Goal: Task Accomplishment & Management: Use online tool/utility

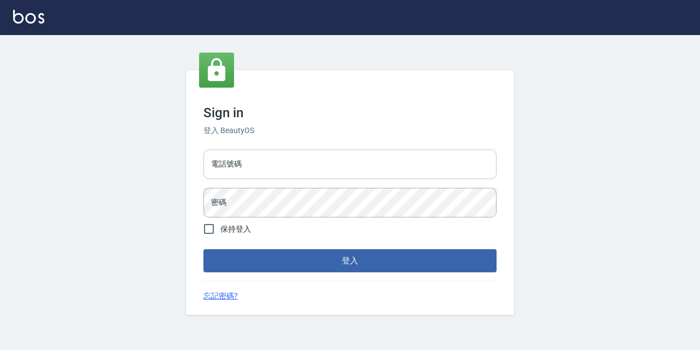
click at [347, 154] on input "電話號碼" at bounding box center [350, 164] width 293 height 30
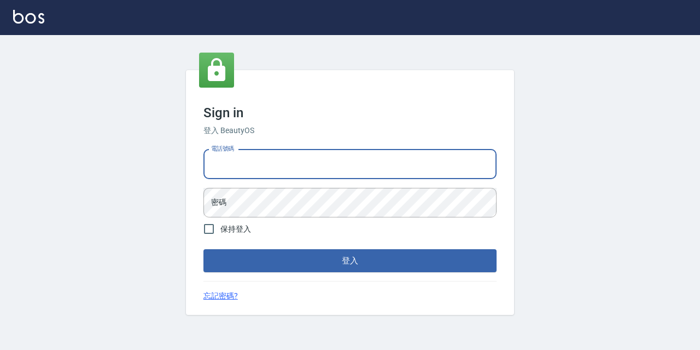
type input "0986907135"
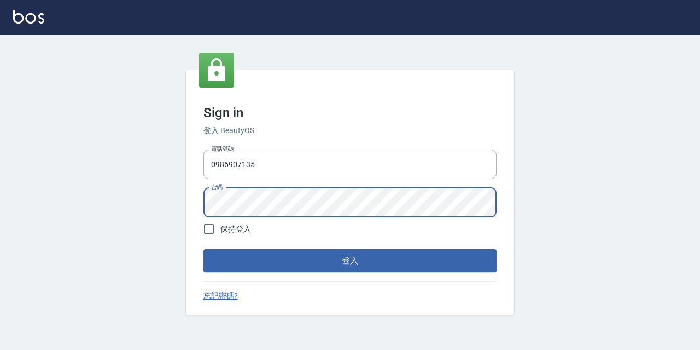
click at [204, 249] on button "登入" at bounding box center [350, 260] width 293 height 23
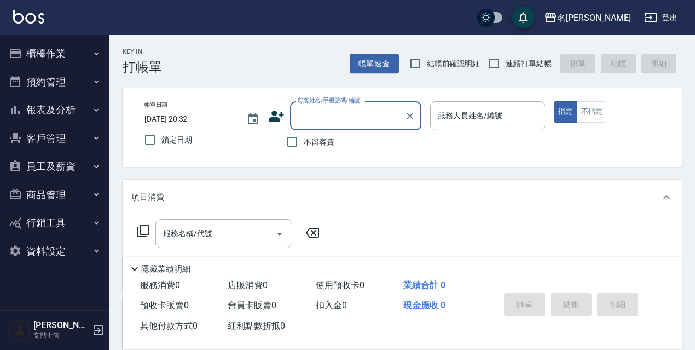
click at [17, 50] on icon "button" at bounding box center [15, 53] width 11 height 9
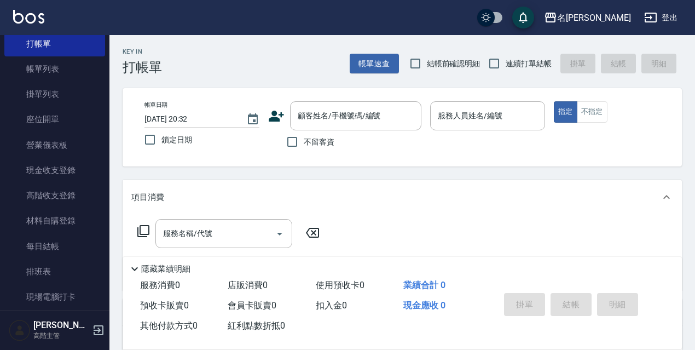
scroll to position [51, 0]
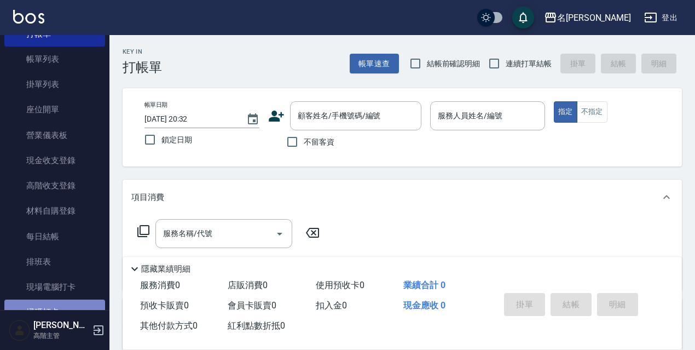
click at [59, 306] on link "掃碼打卡" at bounding box center [54, 311] width 101 height 25
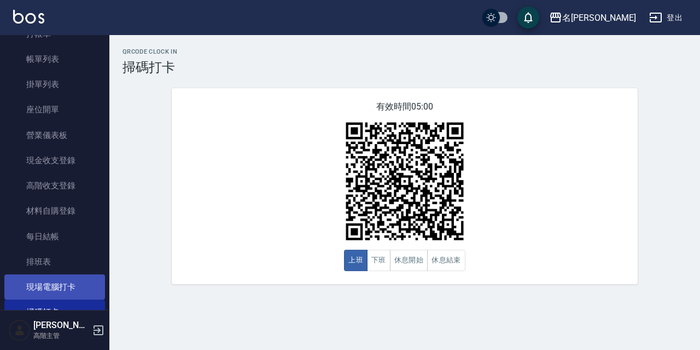
click at [64, 288] on link "現場電腦打卡" at bounding box center [54, 286] width 101 height 25
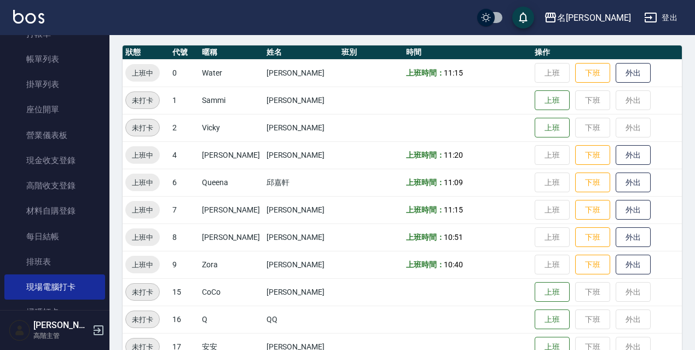
scroll to position [120, 0]
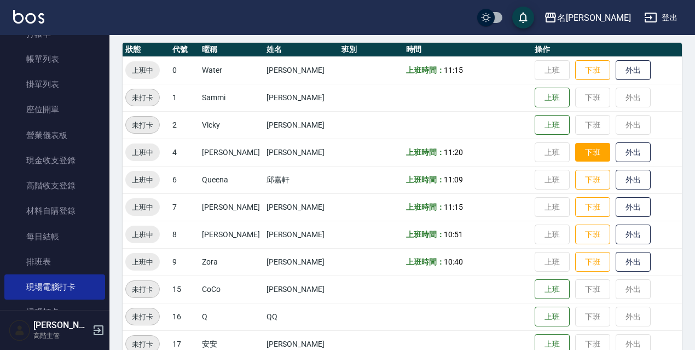
click at [587, 155] on button "下班" at bounding box center [592, 152] width 35 height 19
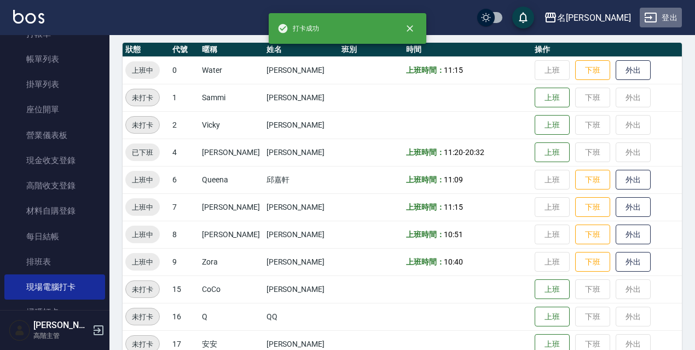
click at [670, 18] on button "登出" at bounding box center [661, 18] width 42 height 20
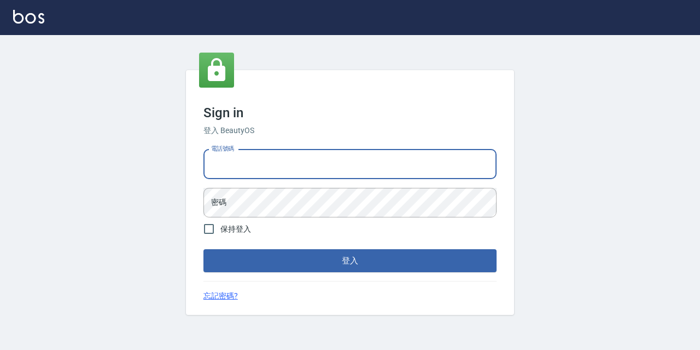
drag, startPoint x: 417, startPoint y: 165, endPoint x: 402, endPoint y: 170, distance: 16.1
click at [417, 165] on input "電話號碼" at bounding box center [350, 164] width 293 height 30
type input "0977888999"
click at [262, 166] on input "0977888999" at bounding box center [350, 164] width 293 height 30
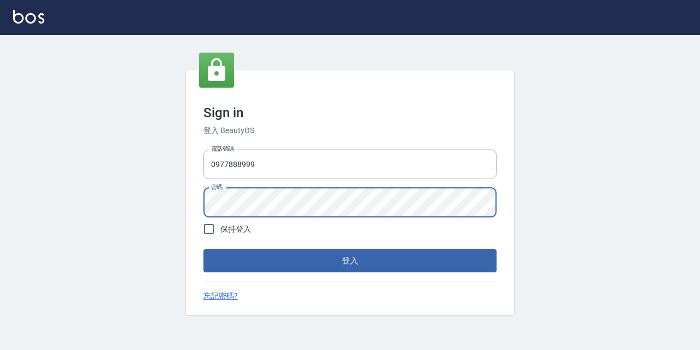
click at [204, 249] on button "登入" at bounding box center [350, 260] width 293 height 23
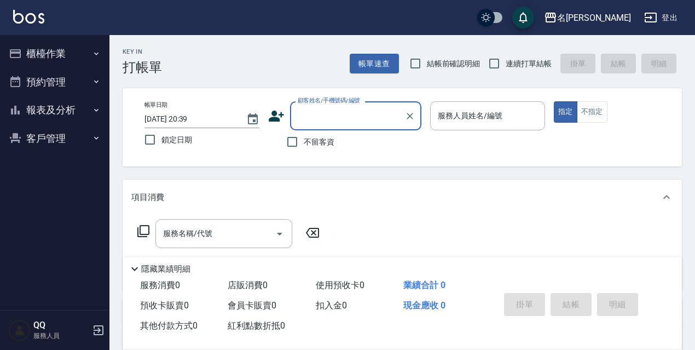
click at [97, 56] on icon "button" at bounding box center [96, 53] width 9 height 9
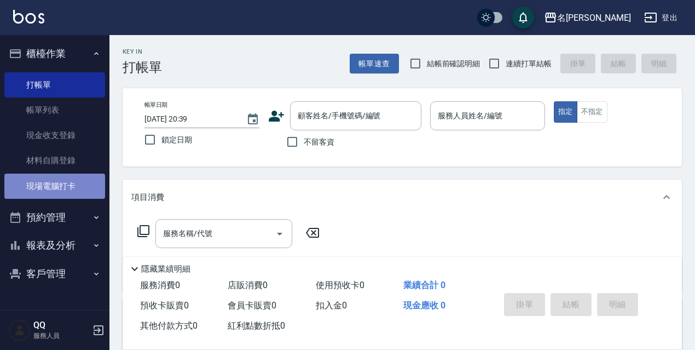
click at [62, 189] on link "現場電腦打卡" at bounding box center [54, 185] width 101 height 25
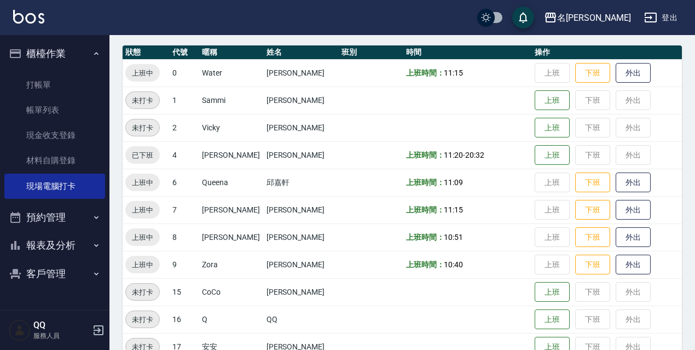
scroll to position [119, 0]
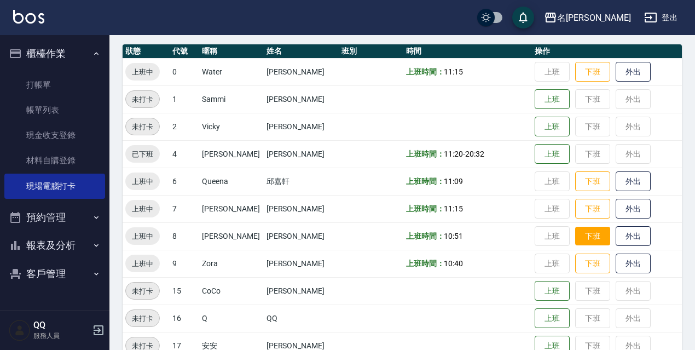
click at [588, 237] on button "下班" at bounding box center [592, 236] width 35 height 19
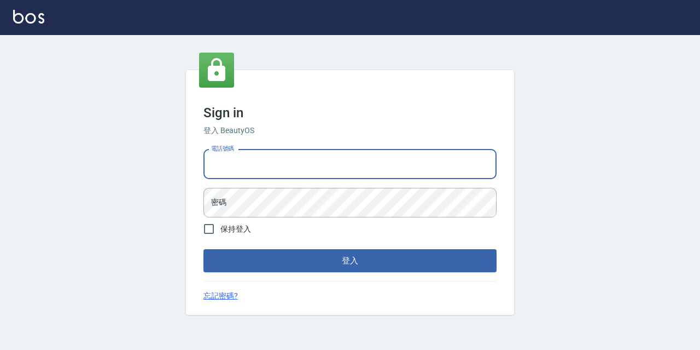
click at [282, 166] on input "電話號碼" at bounding box center [350, 164] width 293 height 30
type input "0967388409"
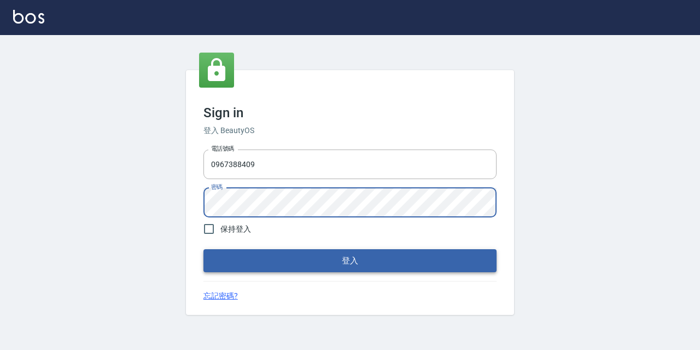
click at [342, 263] on button "登入" at bounding box center [350, 260] width 293 height 23
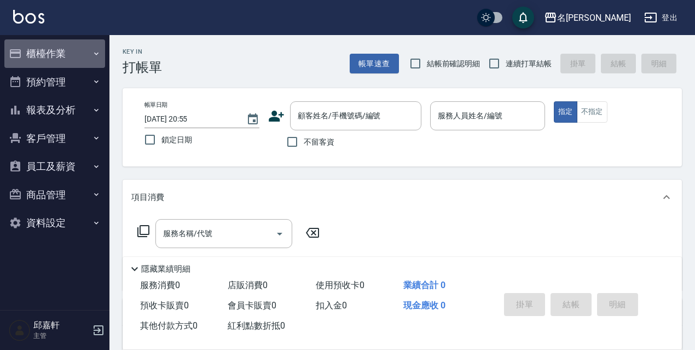
click at [40, 51] on button "櫃檯作業" at bounding box center [54, 53] width 101 height 28
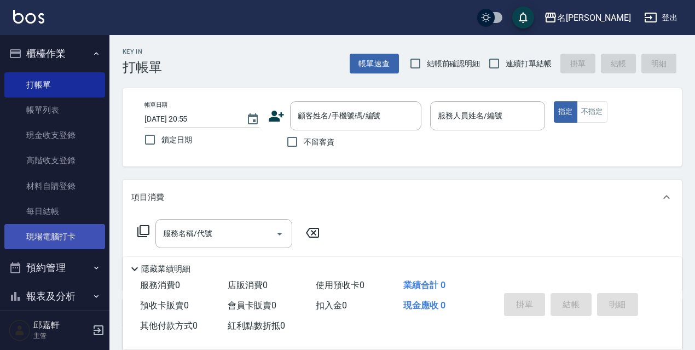
click at [51, 234] on link "現場電腦打卡" at bounding box center [54, 236] width 101 height 25
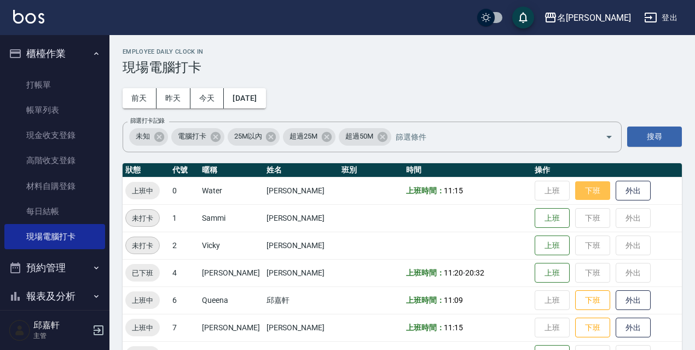
click at [587, 193] on button "下班" at bounding box center [592, 190] width 35 height 19
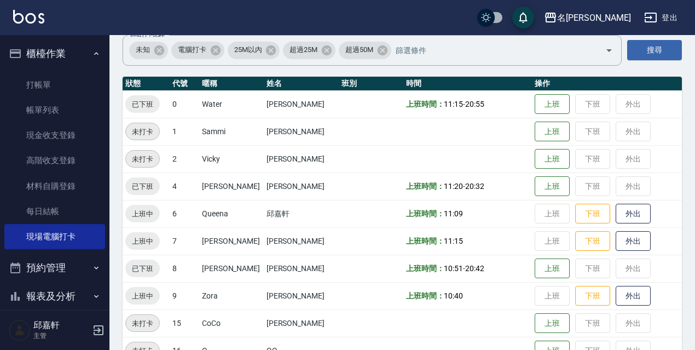
scroll to position [89, 0]
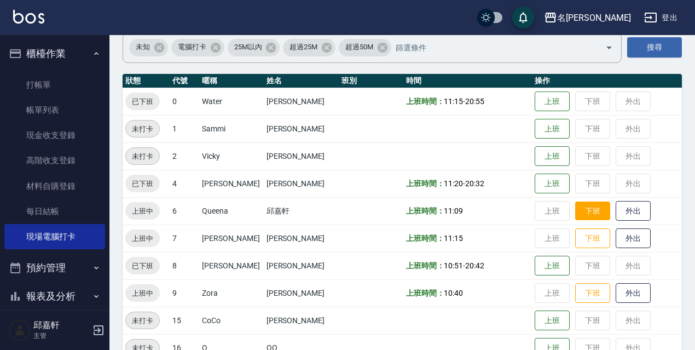
click at [575, 217] on button "下班" at bounding box center [592, 210] width 35 height 19
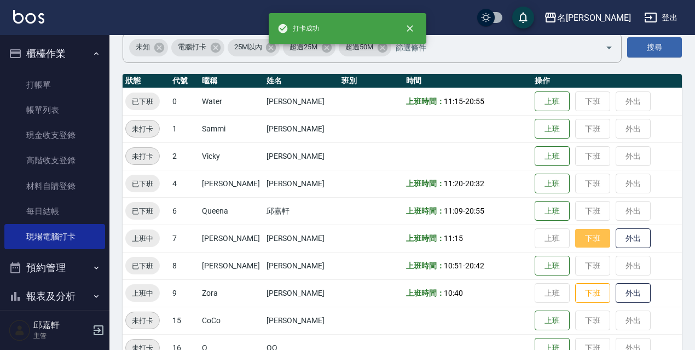
click at [595, 241] on button "下班" at bounding box center [592, 238] width 35 height 19
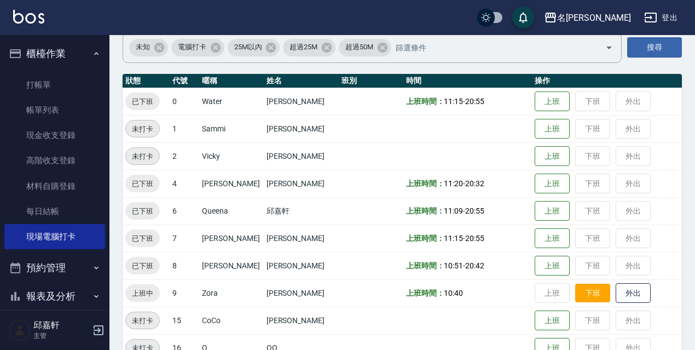
click at [590, 296] on button "下班" at bounding box center [592, 292] width 35 height 19
